Goal: Task Accomplishment & Management: Manage account settings

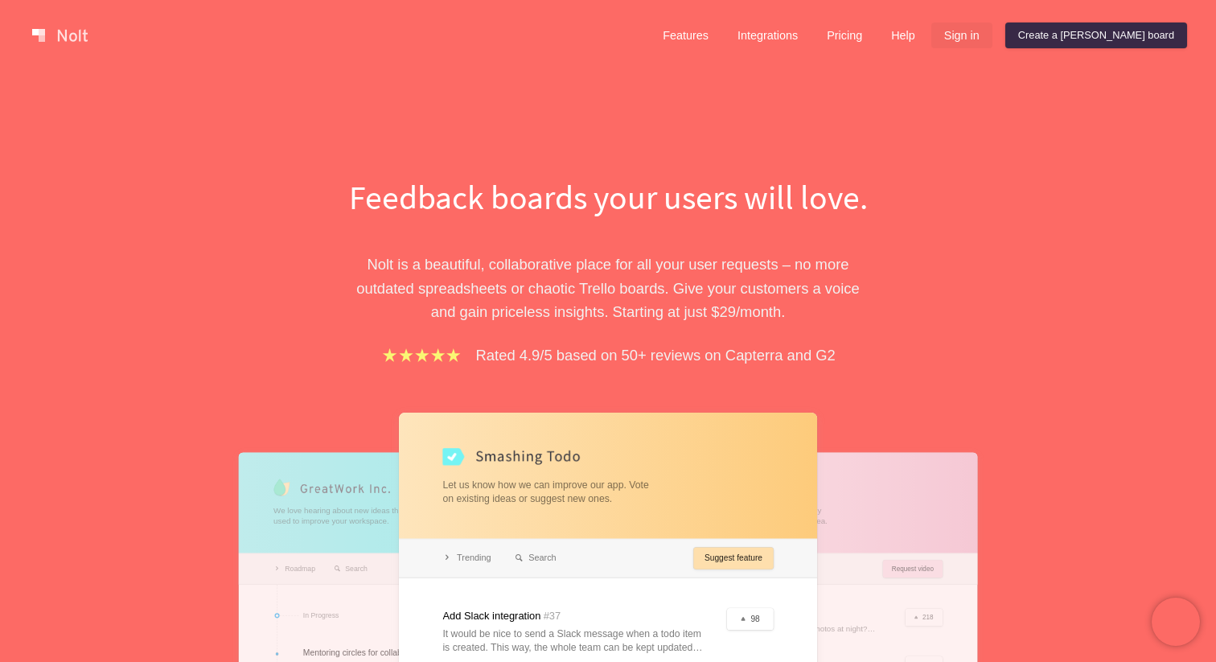
click at [992, 39] on link "Sign in" at bounding box center [961, 36] width 61 height 26
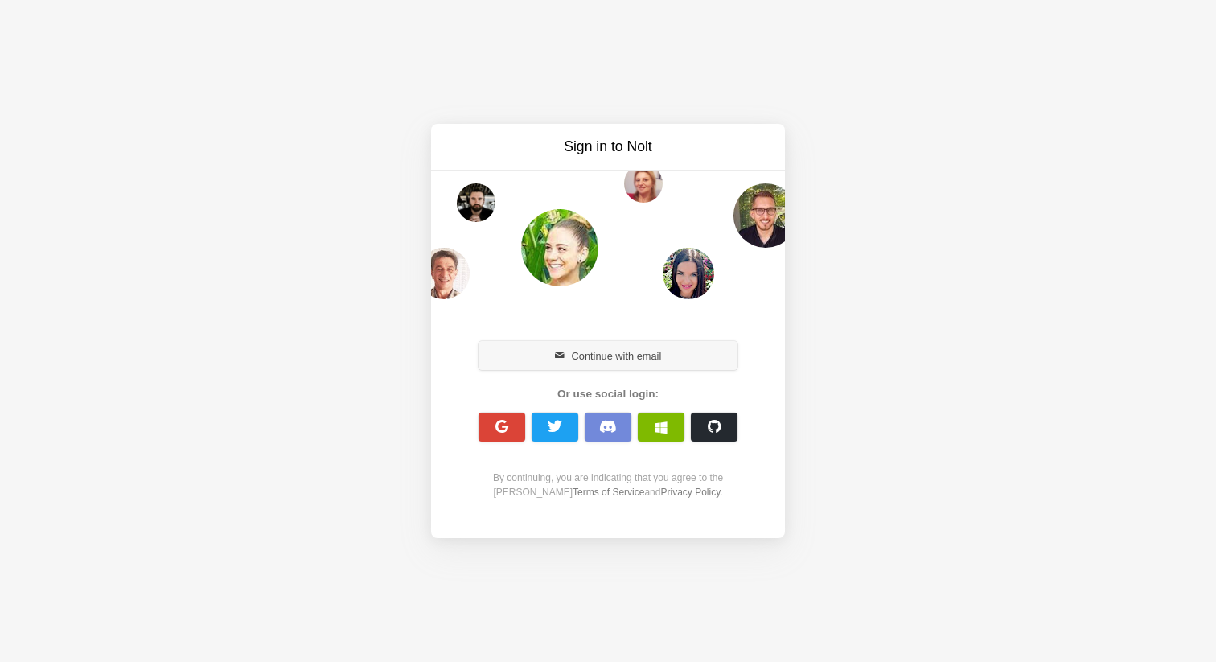
click at [574, 347] on button "Continue with email" at bounding box center [607, 355] width 259 height 29
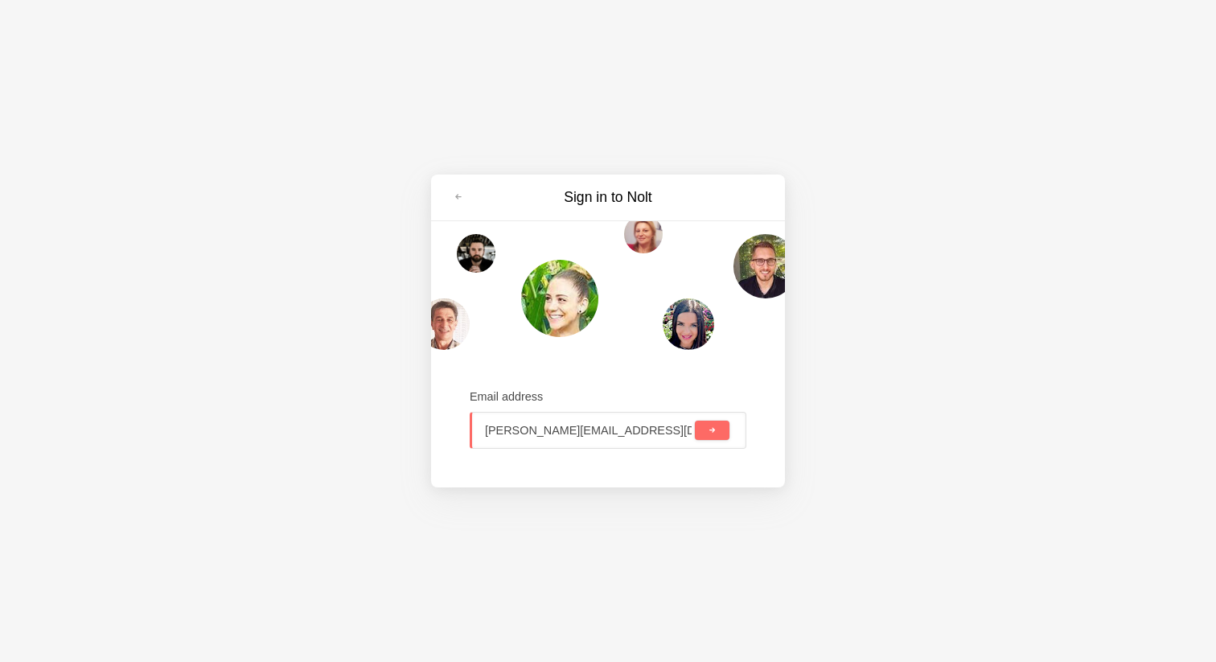
type input "kim@getleeway.com"
click at [716, 429] on span "submit" at bounding box center [711, 430] width 9 height 9
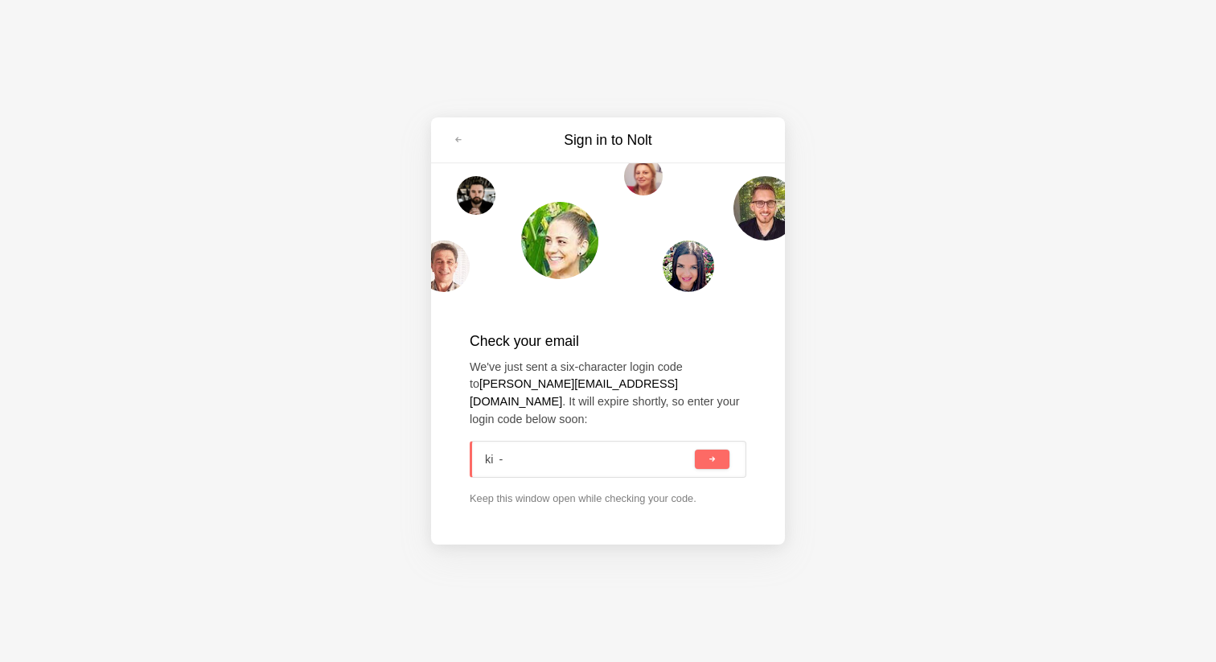
type input "k  -"
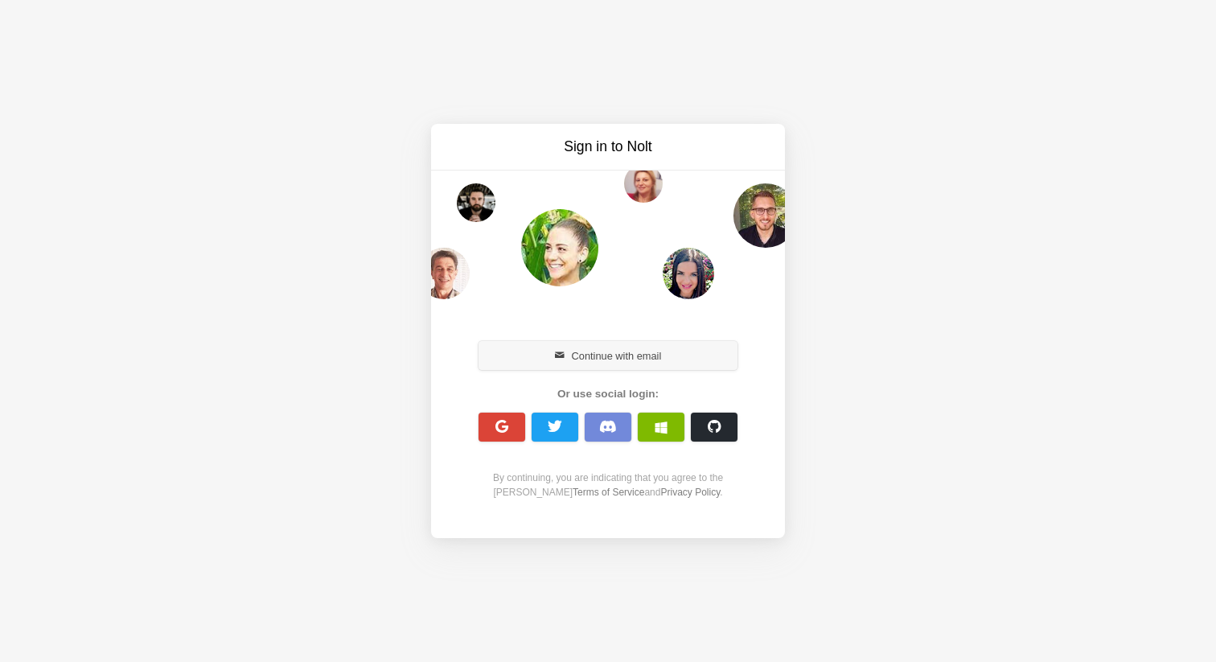
click at [552, 364] on button "Continue with email" at bounding box center [607, 355] width 259 height 29
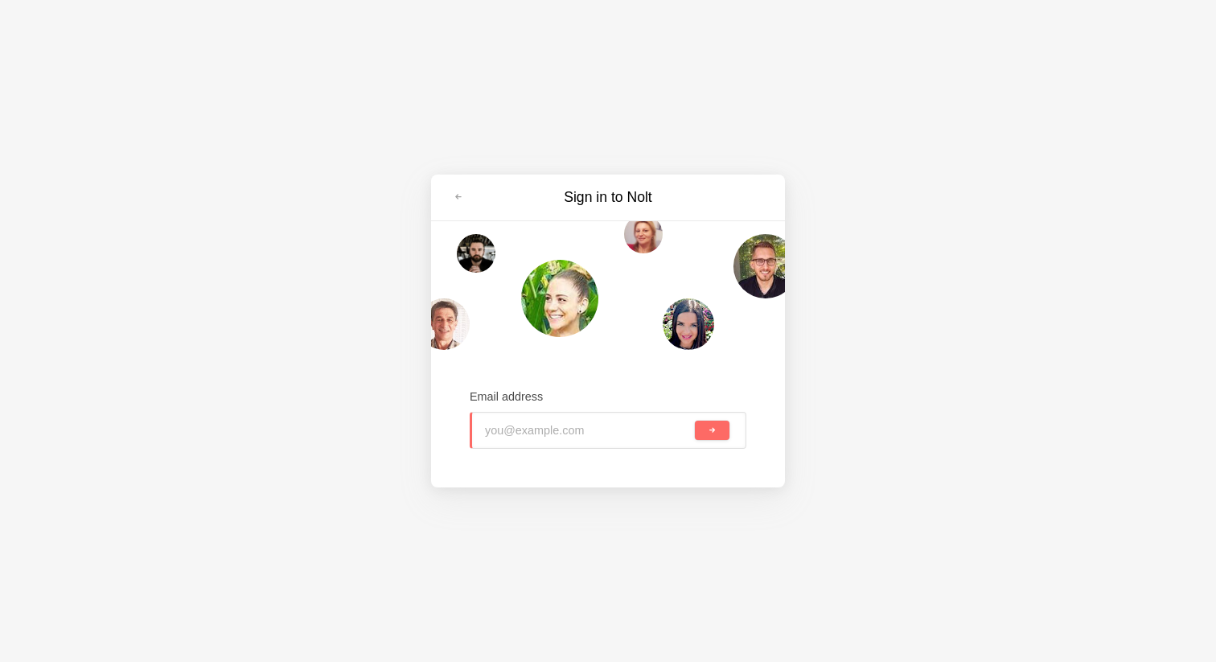
click at [535, 429] on input "email" at bounding box center [588, 429] width 207 height 35
type input "[PERSON_NAME][EMAIL_ADDRESS][DOMAIN_NAME]"
click at [712, 430] on span "submit" at bounding box center [711, 430] width 9 height 9
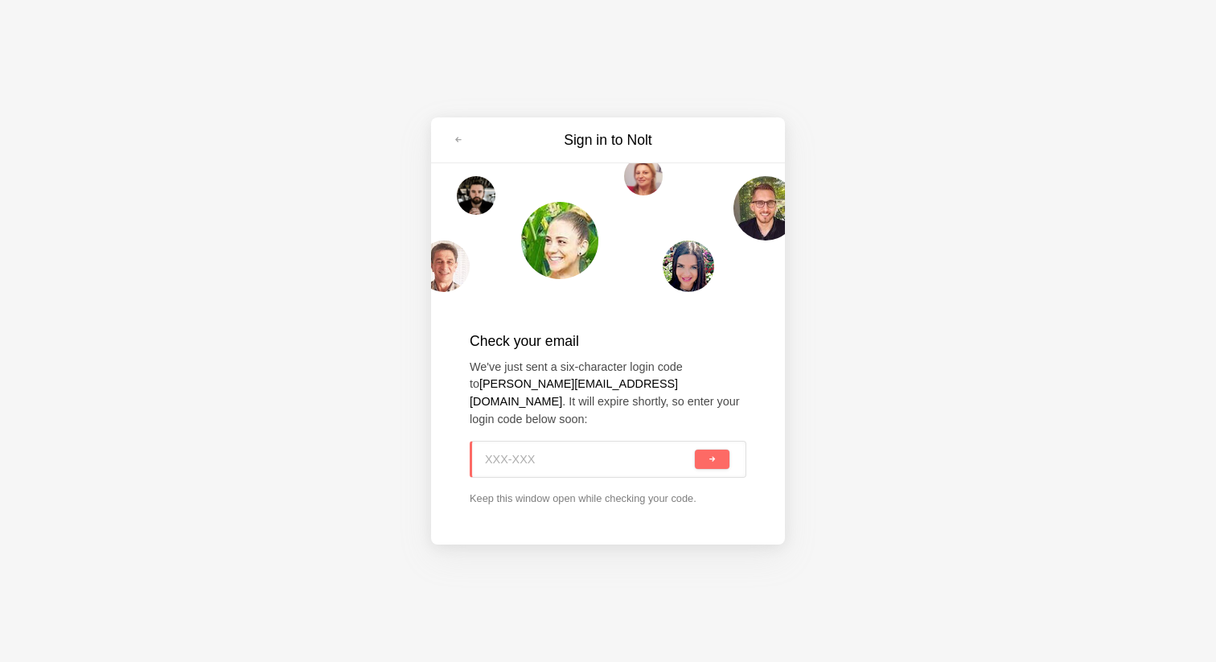
click at [542, 441] on input at bounding box center [588, 458] width 207 height 35
paste input "S63-YLS"
type input "S63-YLS"
click at [710, 455] on span "submit" at bounding box center [711, 459] width 9 height 9
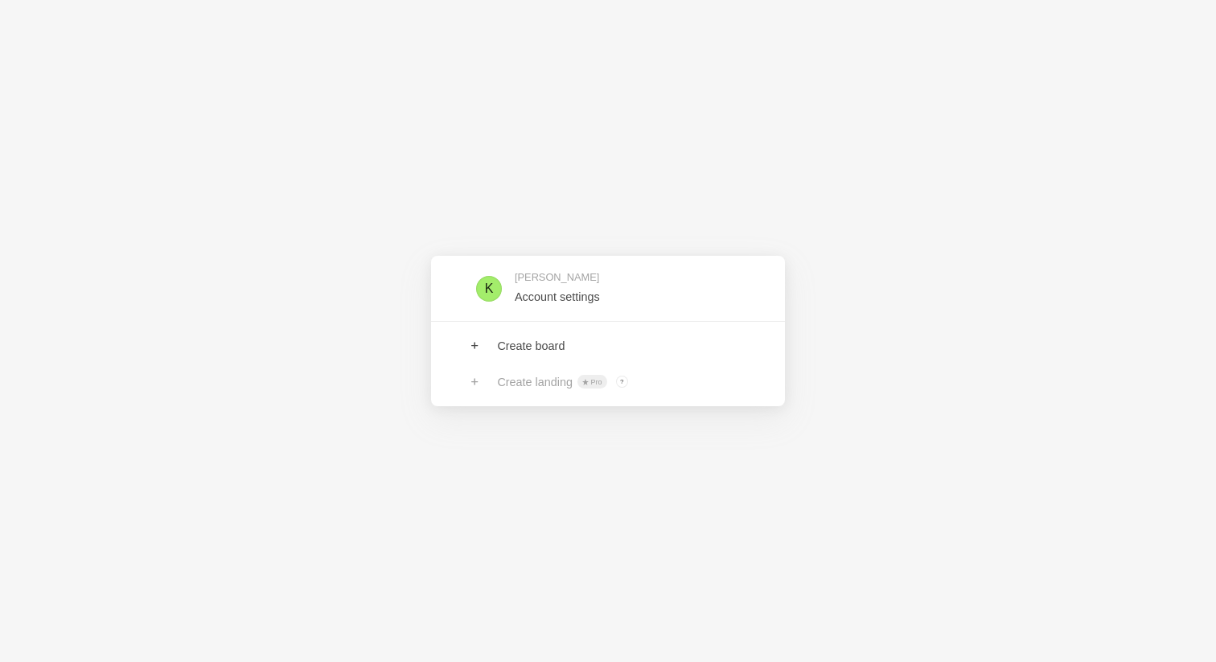
click at [544, 486] on div "[PERSON_NAME] Account settings Create board Create landing Pro ? Board owners w…" at bounding box center [608, 331] width 1216 height 662
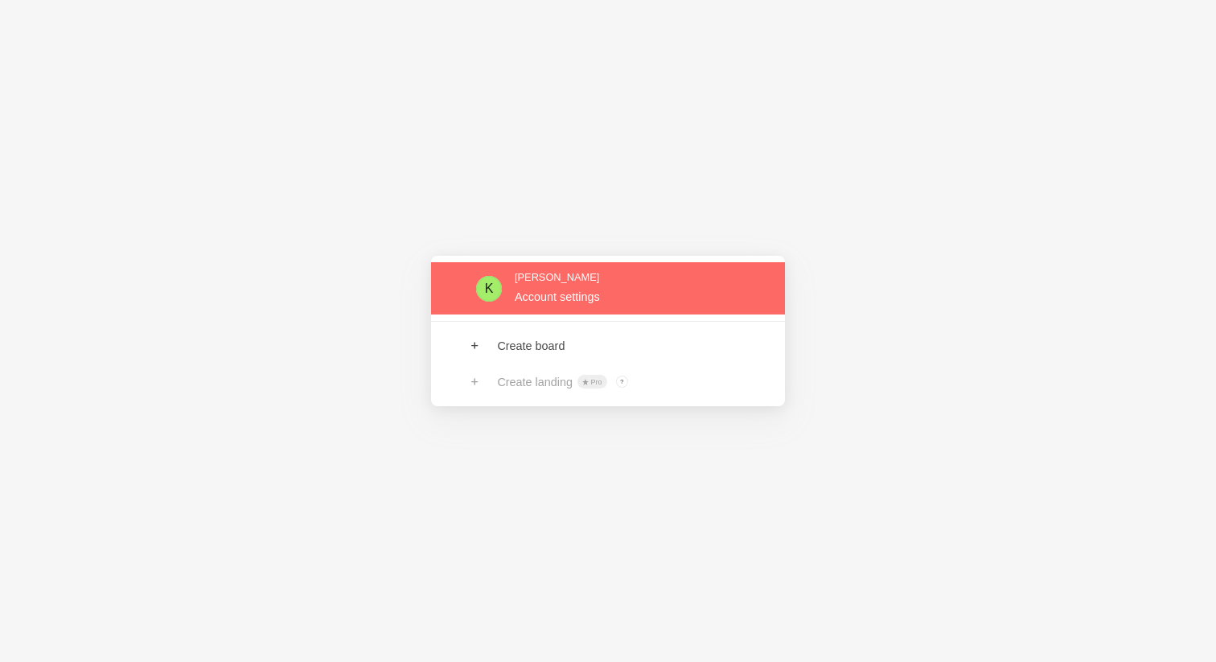
click at [572, 277] on link at bounding box center [608, 288] width 354 height 52
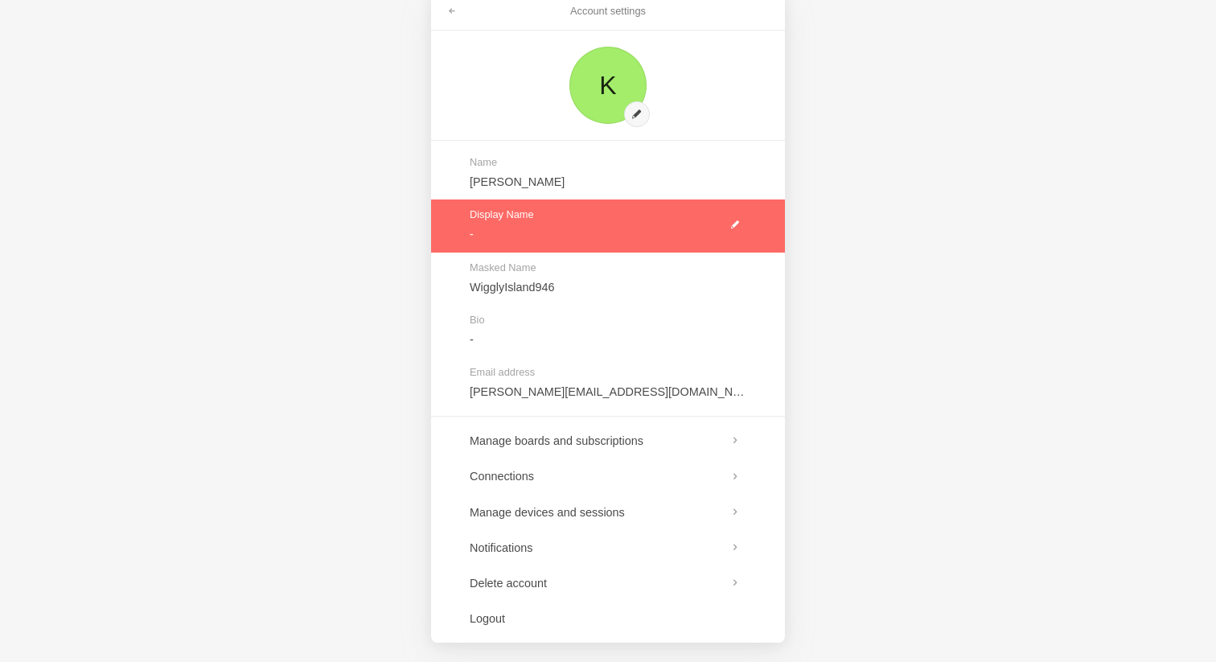
scroll to position [40, 0]
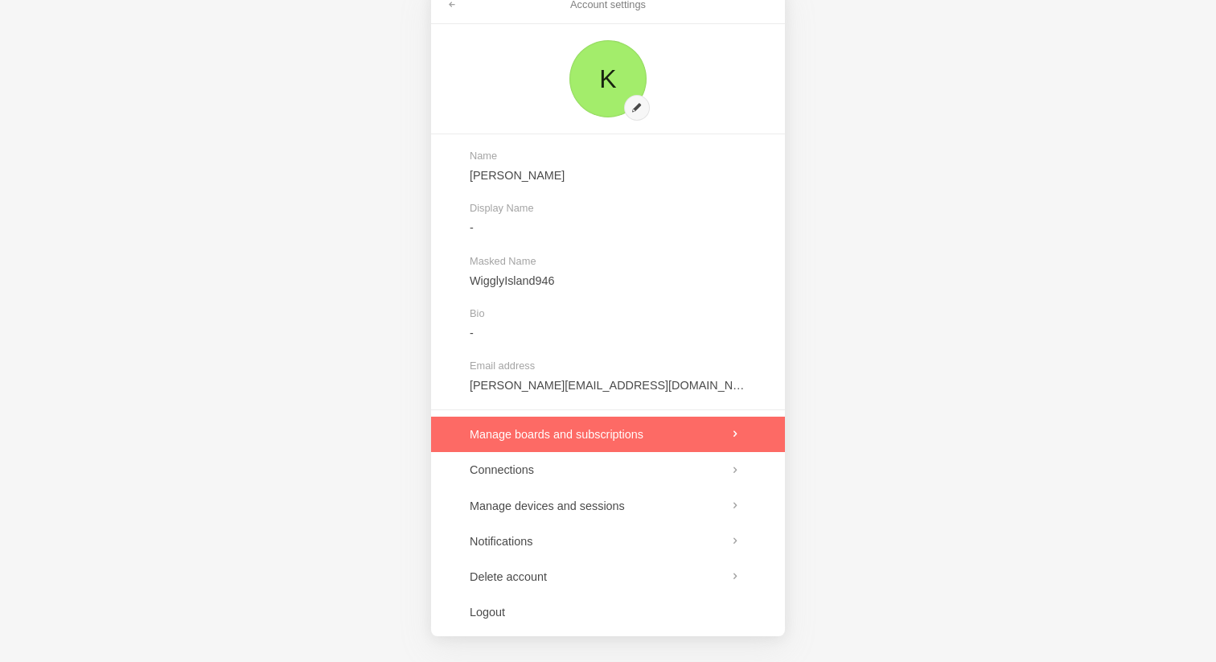
click at [568, 442] on link at bounding box center [608, 433] width 354 height 35
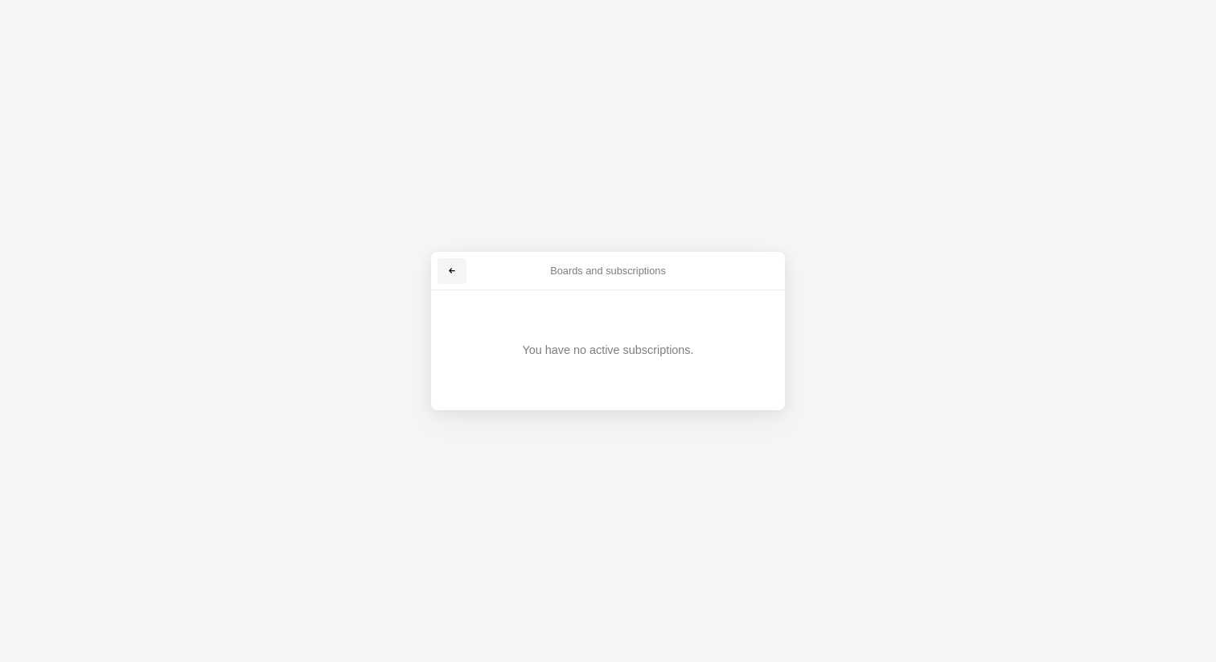
click at [447, 274] on span at bounding box center [452, 271] width 10 height 10
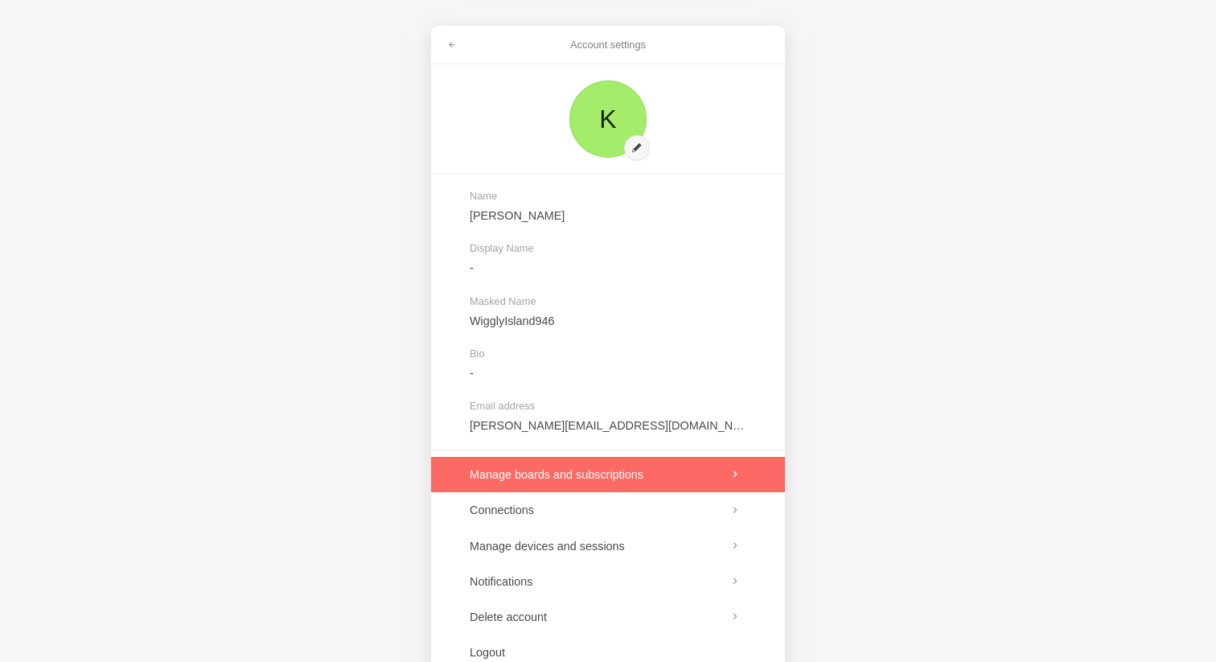
scroll to position [40, 0]
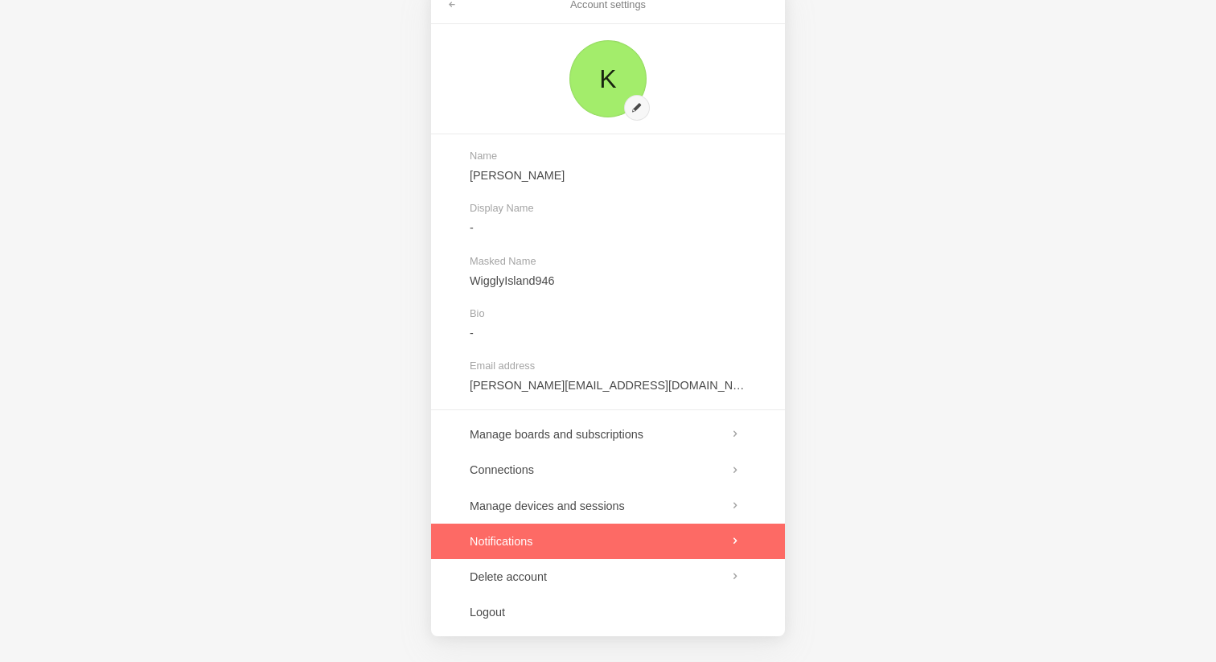
click at [514, 548] on link at bounding box center [608, 540] width 354 height 35
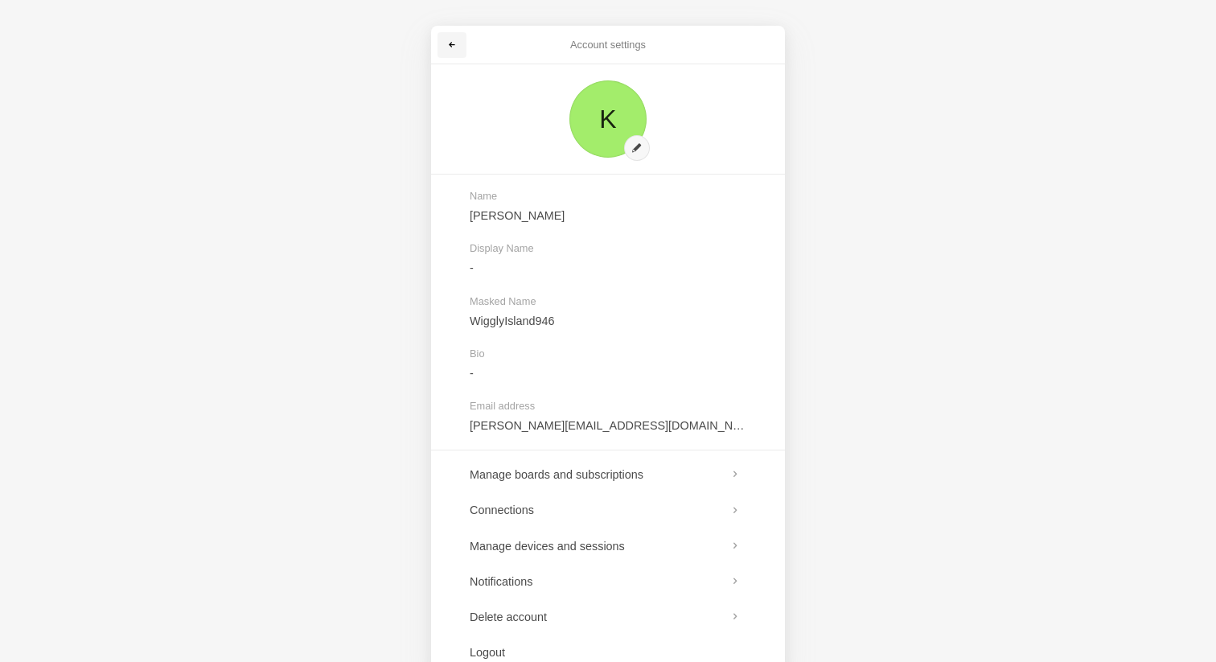
click at [450, 47] on span at bounding box center [452, 45] width 10 height 10
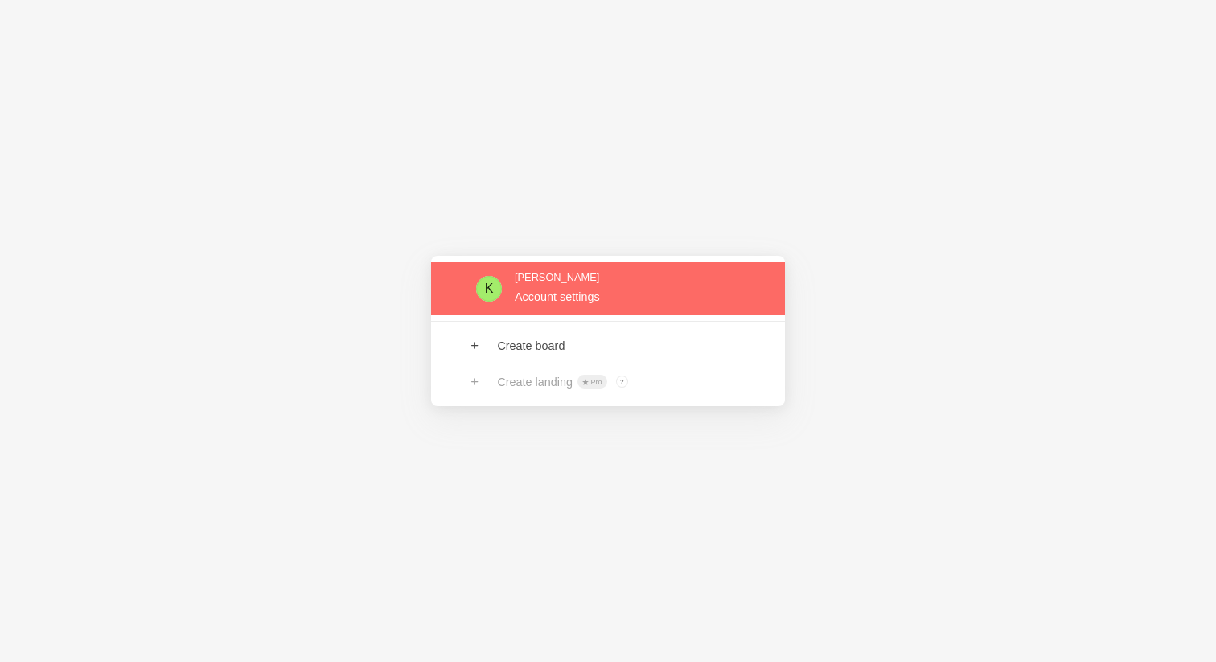
click at [511, 301] on link at bounding box center [608, 288] width 354 height 52
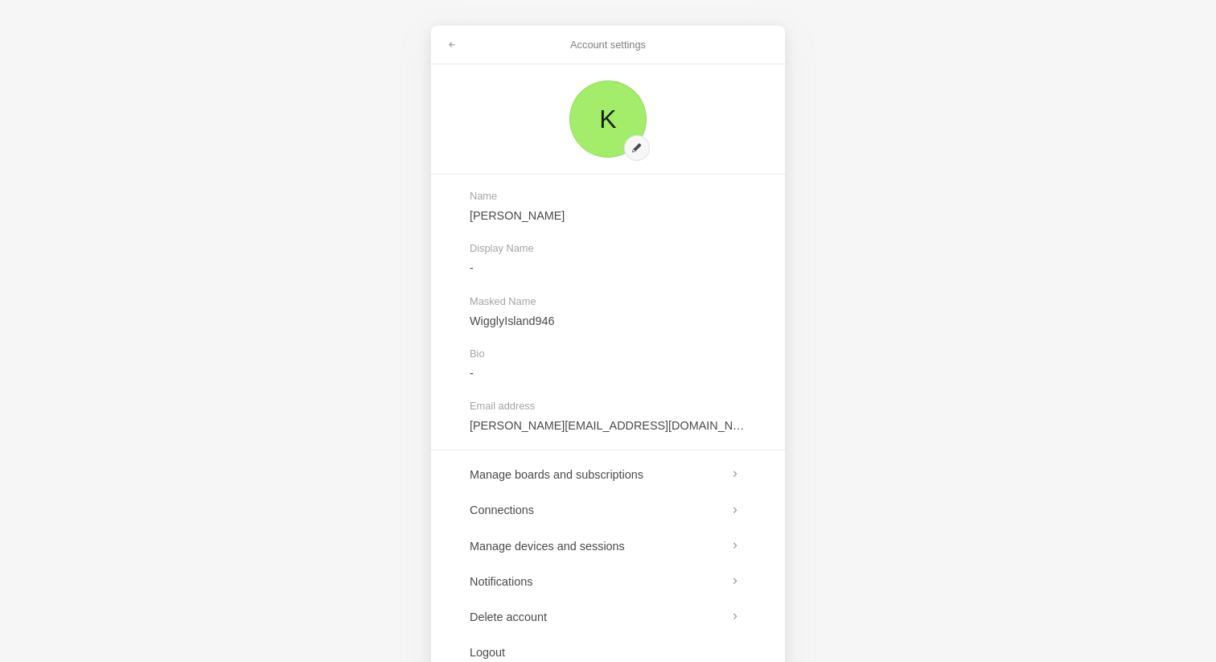
click at [389, 316] on div "Account settings K Name Kim Display Name - Masked Name WigglyIsland946 Bio - Em…" at bounding box center [608, 331] width 1216 height 662
